Goal: Task Accomplishment & Management: Use online tool/utility

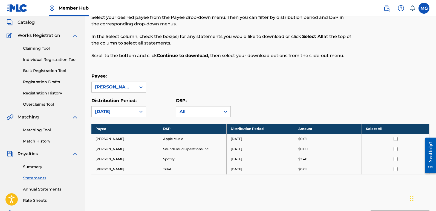
scroll to position [18, 0]
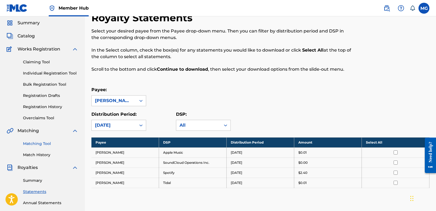
click at [42, 142] on link "Matching Tool" at bounding box center [50, 144] width 55 height 6
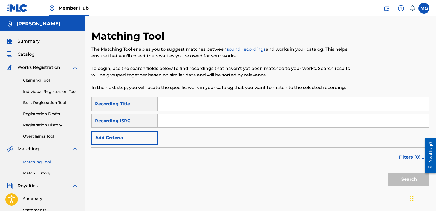
click at [181, 103] on input "Search Form" at bounding box center [293, 104] width 271 height 13
type input "[PERSON_NAME]"
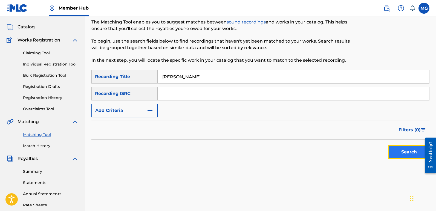
click at [401, 153] on button "Search" at bounding box center [408, 152] width 41 height 14
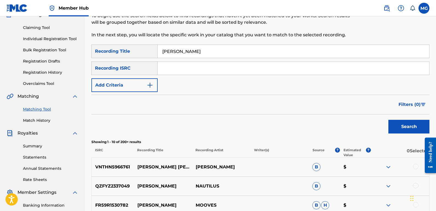
scroll to position [39, 0]
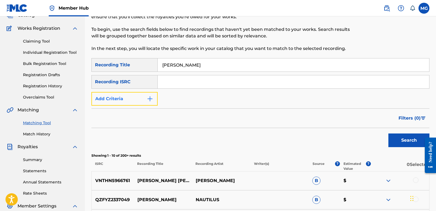
click at [147, 97] on img "Search Form" at bounding box center [150, 99] width 7 height 7
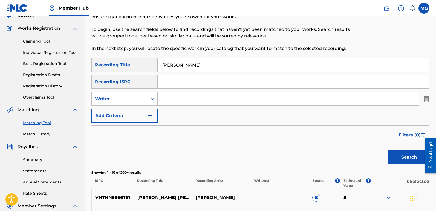
click at [166, 101] on input "Search Form" at bounding box center [288, 98] width 261 height 13
type input "[PERSON_NAME]"
drag, startPoint x: 161, startPoint y: 66, endPoint x: 236, endPoint y: 65, distance: 74.4
click at [236, 65] on input "[PERSON_NAME]" at bounding box center [293, 65] width 271 height 13
click at [388, 151] on button "Search" at bounding box center [408, 158] width 41 height 14
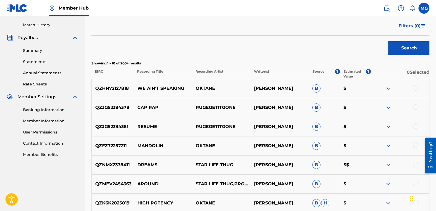
scroll to position [176, 0]
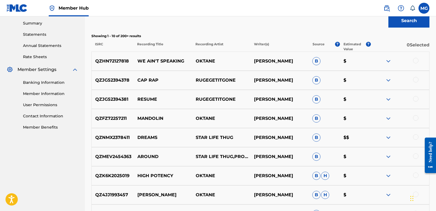
click at [417, 61] on div at bounding box center [415, 60] width 5 height 5
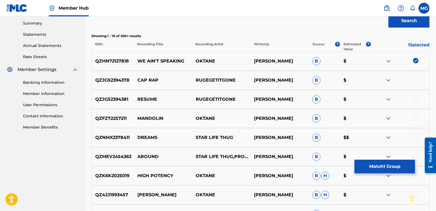
click at [415, 121] on div at bounding box center [400, 118] width 58 height 7
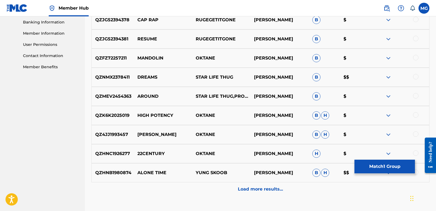
scroll to position [275, 0]
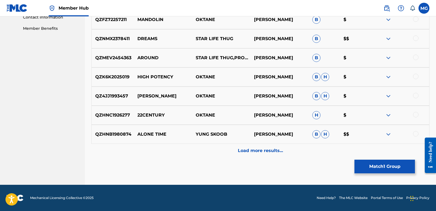
click at [414, 78] on div at bounding box center [415, 76] width 5 height 5
click at [415, 97] on div at bounding box center [415, 95] width 5 height 5
click at [416, 113] on div at bounding box center [415, 114] width 5 height 5
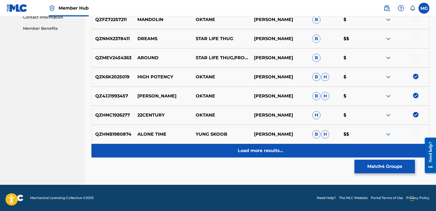
click at [263, 149] on p "Load more results..." at bounding box center [260, 151] width 45 height 7
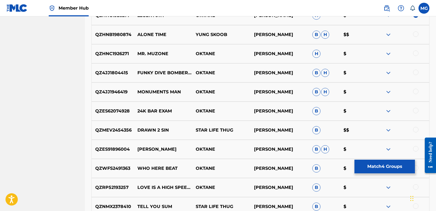
scroll to position [384, 0]
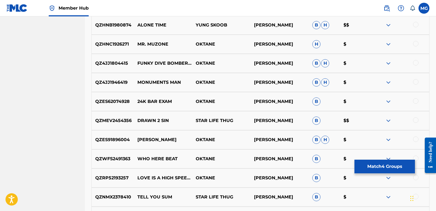
click at [420, 47] on div at bounding box center [400, 44] width 58 height 7
click at [416, 46] on div at bounding box center [415, 43] width 5 height 5
click at [413, 65] on div at bounding box center [415, 62] width 5 height 5
click at [415, 79] on div at bounding box center [415, 81] width 5 height 5
click at [416, 101] on div at bounding box center [415, 100] width 5 height 5
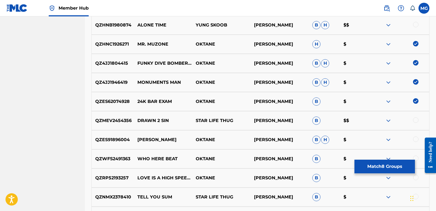
click at [415, 142] on div at bounding box center [400, 140] width 58 height 7
click at [413, 140] on div at bounding box center [415, 139] width 5 height 5
click at [417, 161] on div at bounding box center [400, 159] width 58 height 7
click at [414, 177] on div at bounding box center [415, 177] width 5 height 5
click at [416, 156] on div at bounding box center [415, 158] width 5 height 5
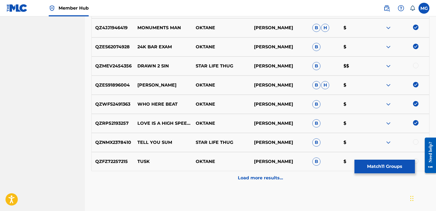
scroll to position [466, 0]
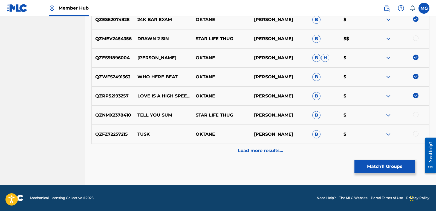
click at [416, 137] on div at bounding box center [400, 134] width 58 height 7
click at [415, 133] on div at bounding box center [415, 133] width 5 height 5
click at [264, 153] on p "Load more results..." at bounding box center [260, 151] width 45 height 7
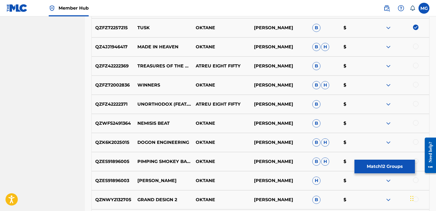
scroll to position [576, 0]
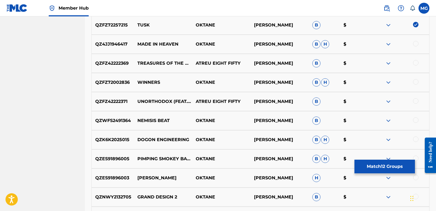
click at [415, 45] on div at bounding box center [415, 43] width 5 height 5
click at [416, 82] on div at bounding box center [415, 81] width 5 height 5
click at [413, 65] on div at bounding box center [415, 62] width 5 height 5
drag, startPoint x: 415, startPoint y: 101, endPoint x: 413, endPoint y: 104, distance: 3.9
click at [414, 102] on div at bounding box center [415, 100] width 5 height 5
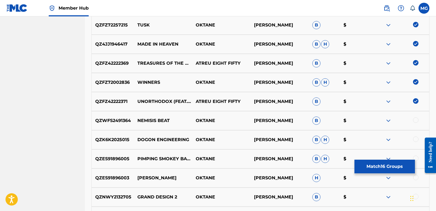
click at [415, 123] on div at bounding box center [415, 120] width 5 height 5
click at [416, 138] on div at bounding box center [415, 139] width 5 height 5
click at [416, 156] on div at bounding box center [415, 158] width 5 height 5
click at [415, 181] on div at bounding box center [400, 178] width 58 height 7
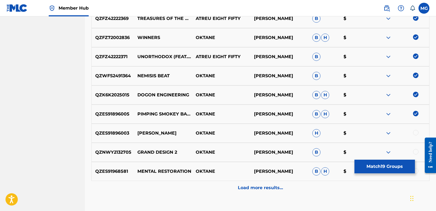
scroll to position [630, 0]
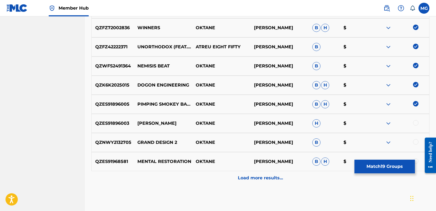
click at [414, 142] on div at bounding box center [415, 141] width 5 height 5
drag, startPoint x: 416, startPoint y: 162, endPoint x: 414, endPoint y: 157, distance: 5.1
click at [415, 161] on div at bounding box center [415, 161] width 5 height 5
click at [416, 125] on div at bounding box center [415, 122] width 5 height 5
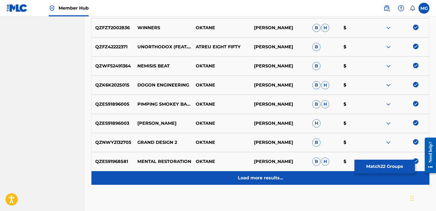
click at [253, 179] on p "Load more results..." at bounding box center [260, 178] width 45 height 7
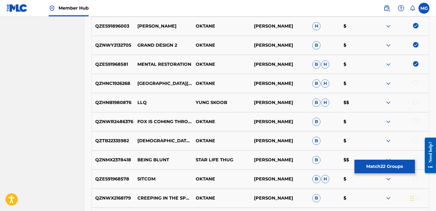
scroll to position [740, 0]
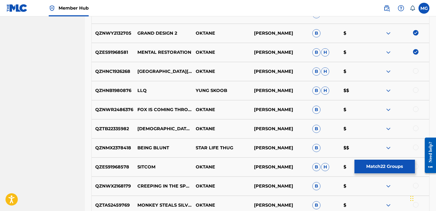
click at [414, 108] on div at bounding box center [415, 109] width 5 height 5
click at [413, 130] on div at bounding box center [415, 128] width 5 height 5
click at [416, 165] on div at bounding box center [415, 166] width 5 height 5
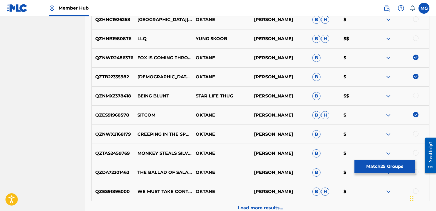
scroll to position [822, 0]
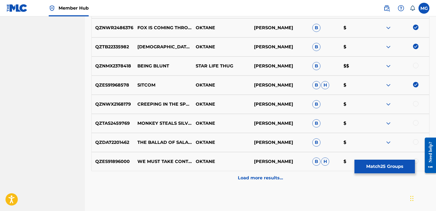
click at [415, 105] on div at bounding box center [415, 103] width 5 height 5
click at [412, 125] on div at bounding box center [400, 123] width 58 height 7
click at [415, 123] on div at bounding box center [415, 122] width 5 height 5
click at [415, 143] on div at bounding box center [415, 141] width 5 height 5
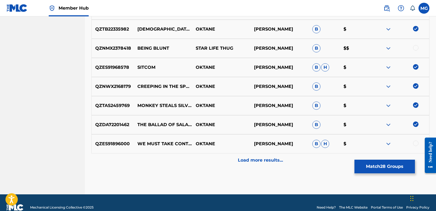
scroll to position [849, 0]
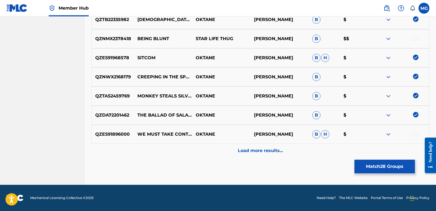
drag, startPoint x: 416, startPoint y: 133, endPoint x: 412, endPoint y: 135, distance: 3.9
click at [415, 133] on div at bounding box center [415, 133] width 5 height 5
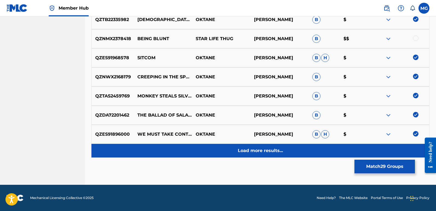
click at [286, 153] on div "Load more results..." at bounding box center [260, 151] width 338 height 14
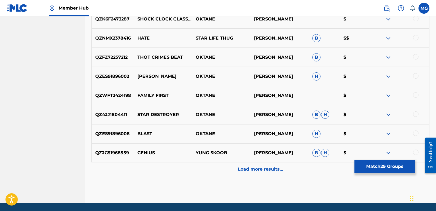
scroll to position [1013, 0]
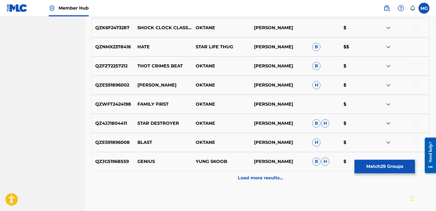
click at [418, 66] on div at bounding box center [400, 66] width 58 height 7
click at [414, 84] on div at bounding box center [415, 84] width 5 height 5
drag, startPoint x: 417, startPoint y: 65, endPoint x: 413, endPoint y: 80, distance: 15.1
click at [417, 65] on div at bounding box center [415, 65] width 5 height 5
click at [416, 105] on div at bounding box center [415, 103] width 5 height 5
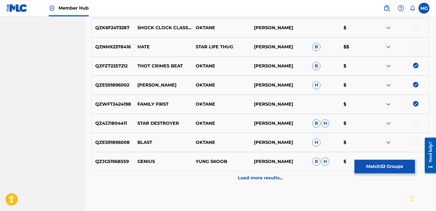
click at [410, 119] on div "QZ4JJ1804411 STAR DESTROYER OKTANE [PERSON_NAME] [PERSON_NAME] $" at bounding box center [260, 123] width 338 height 19
click at [368, 166] on button "Match 32 Groups" at bounding box center [384, 167] width 60 height 14
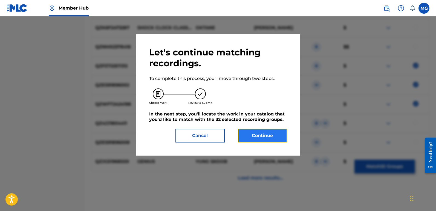
click at [267, 141] on button "Continue" at bounding box center [262, 136] width 49 height 14
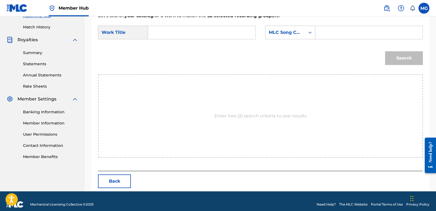
scroll to position [153, 0]
